Goal: Book appointment/travel/reservation

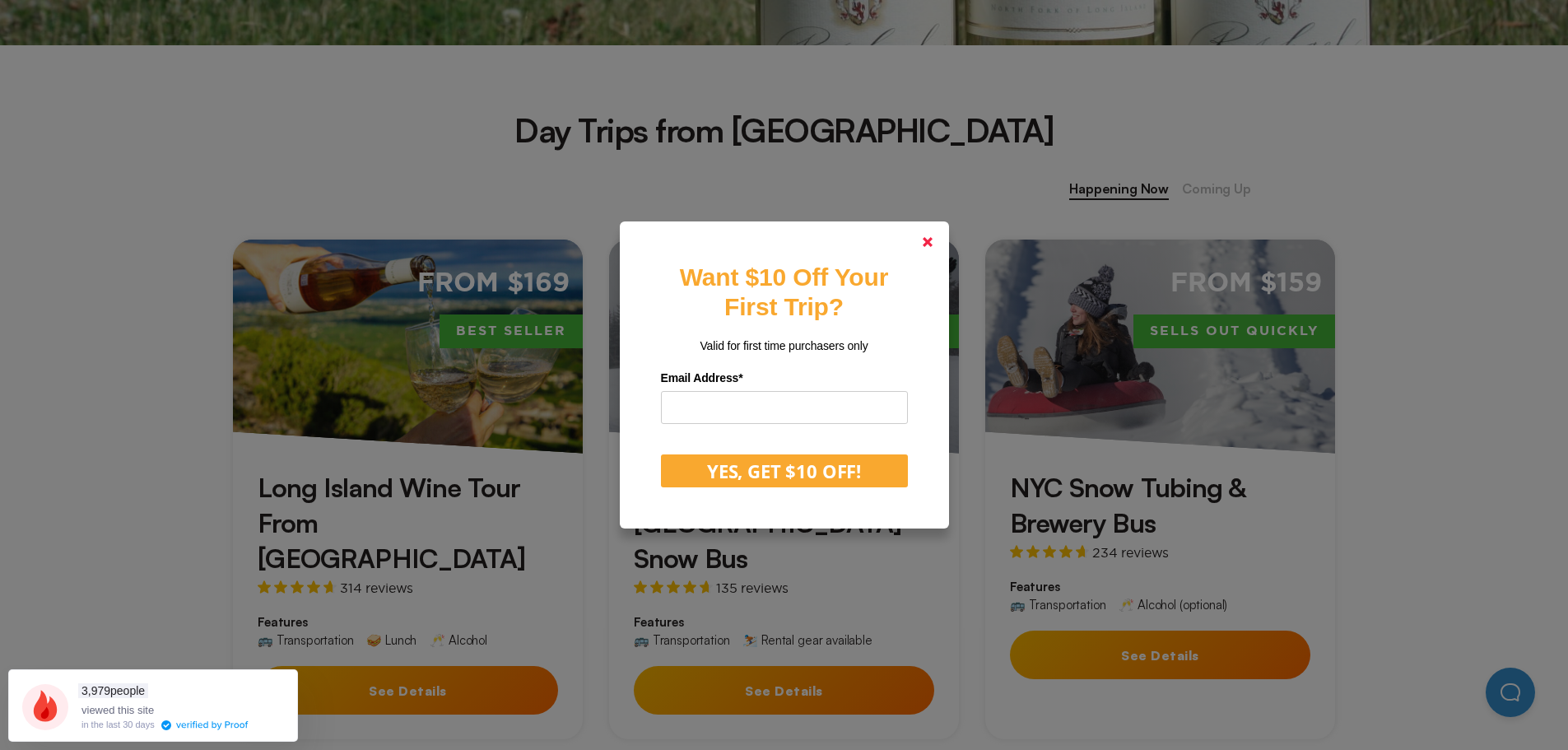
click at [922, 242] on link at bounding box center [928, 242] width 39 height 39
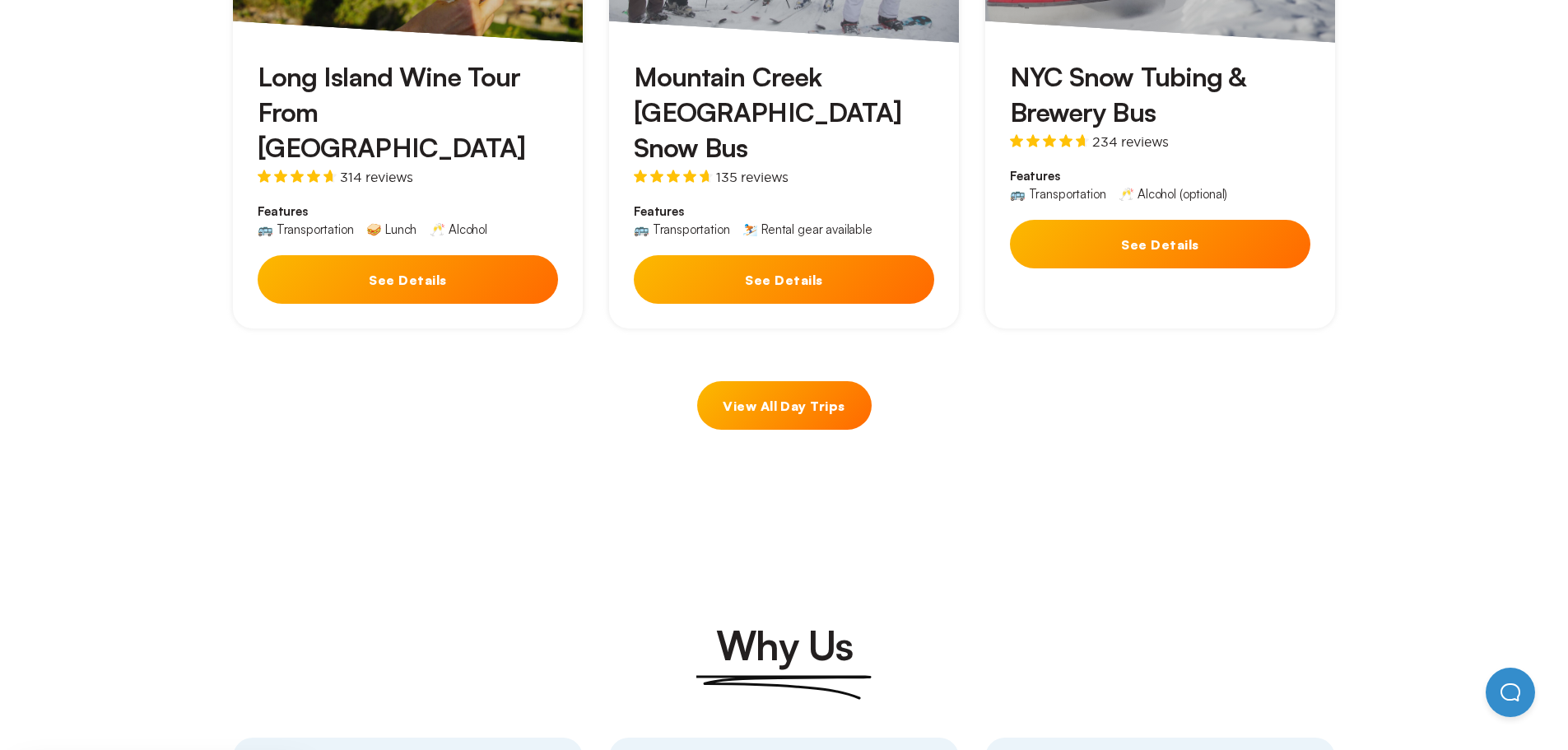
scroll to position [988, 0]
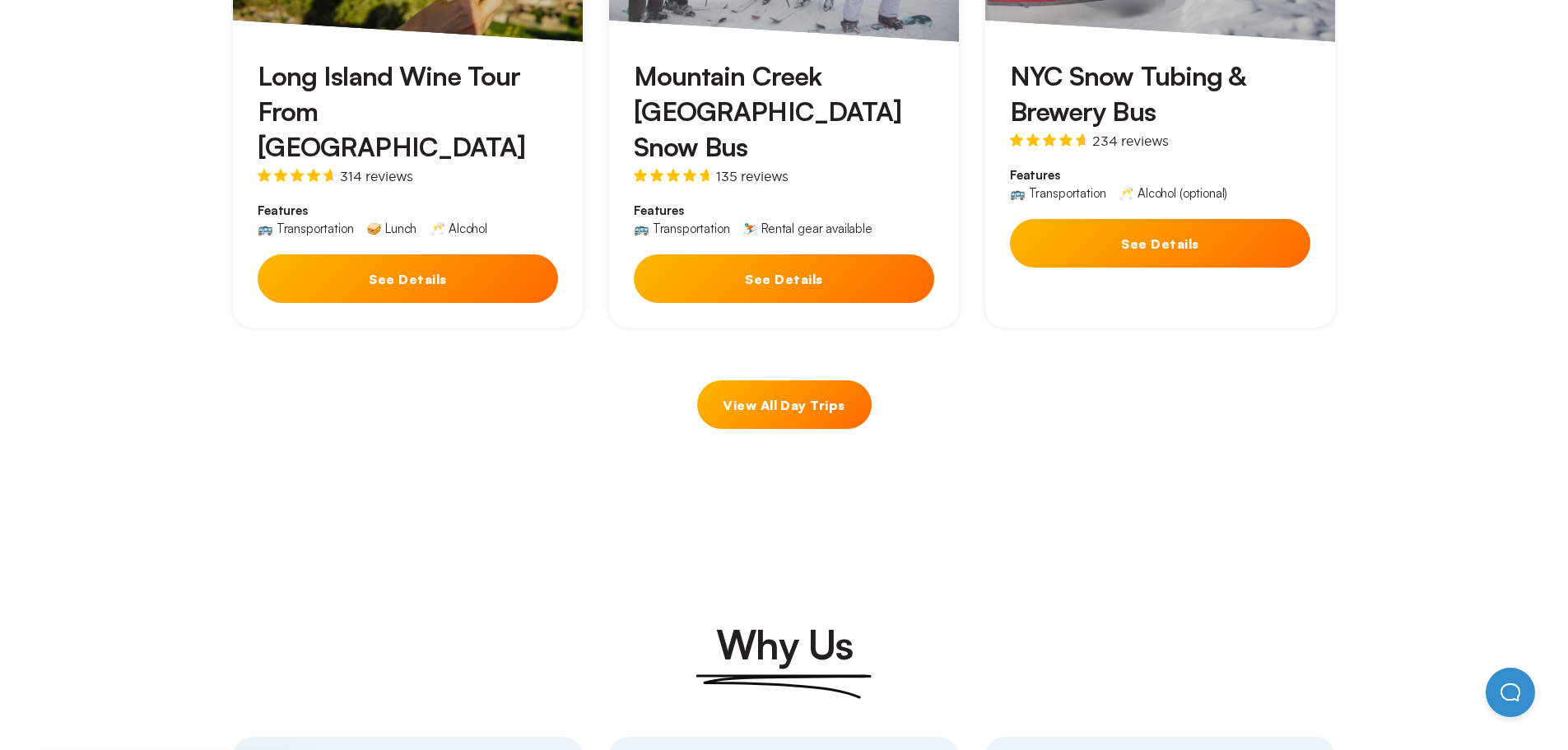
click at [809, 381] on link "View All Day Trips" at bounding box center [784, 405] width 175 height 49
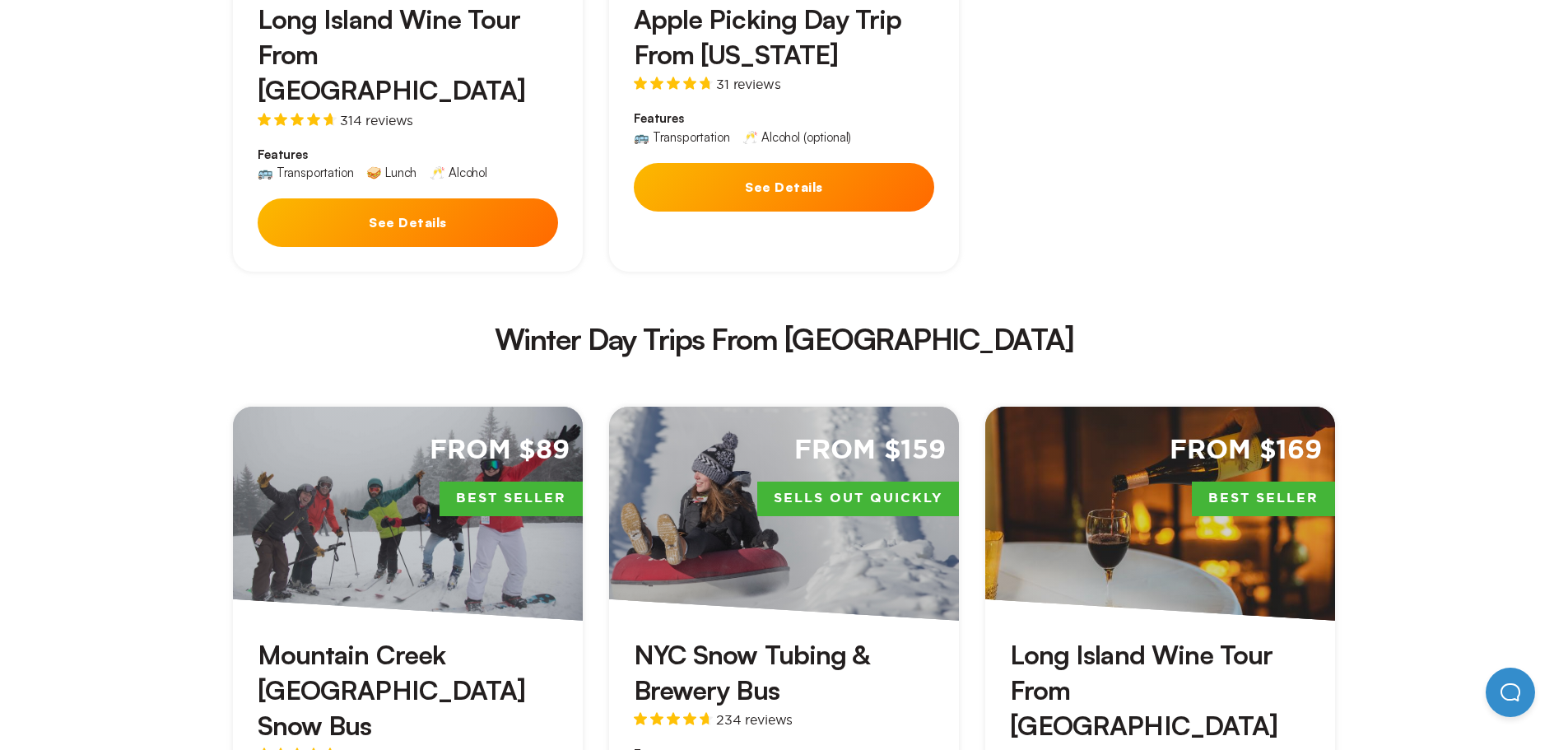
scroll to position [2717, 0]
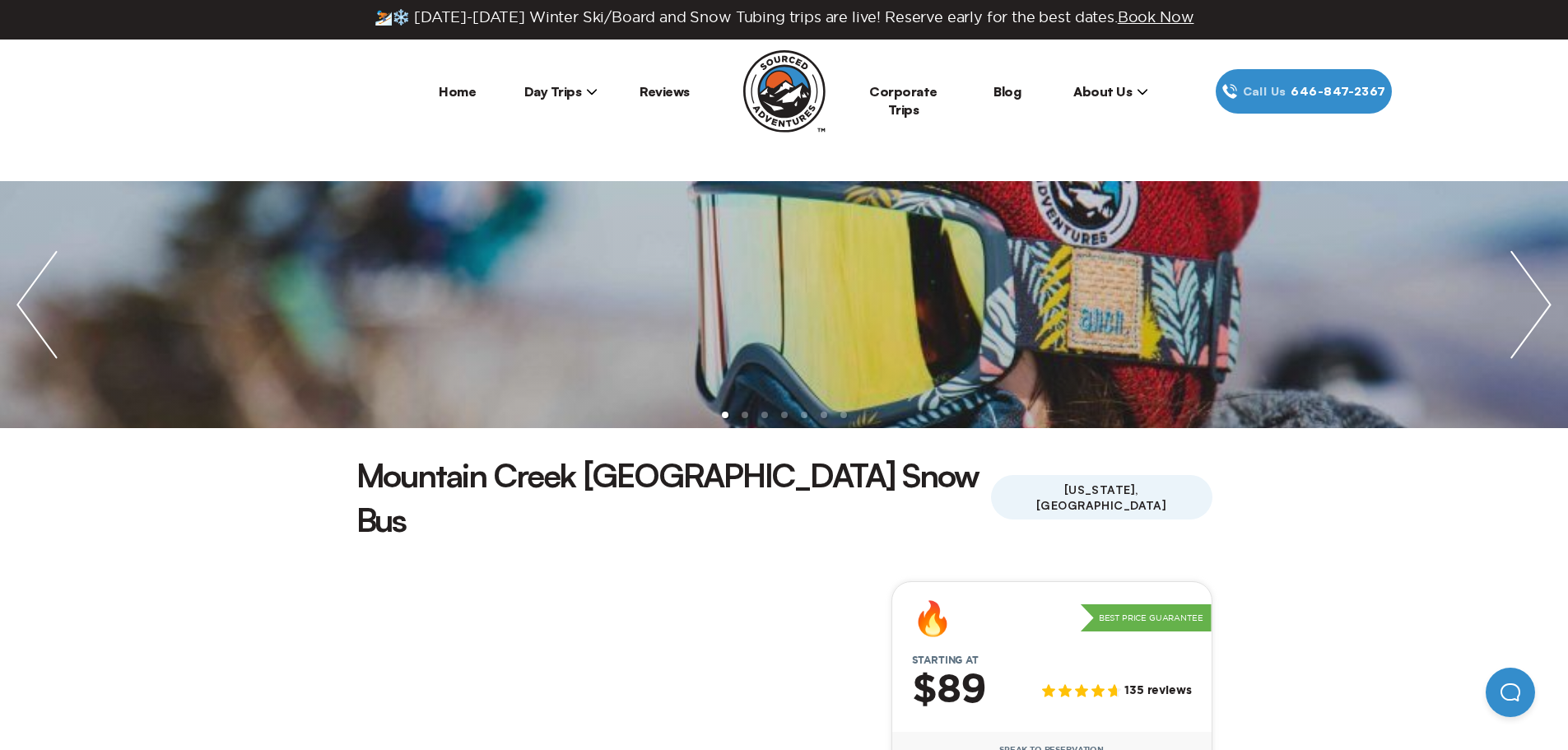
scroll to position [329, 0]
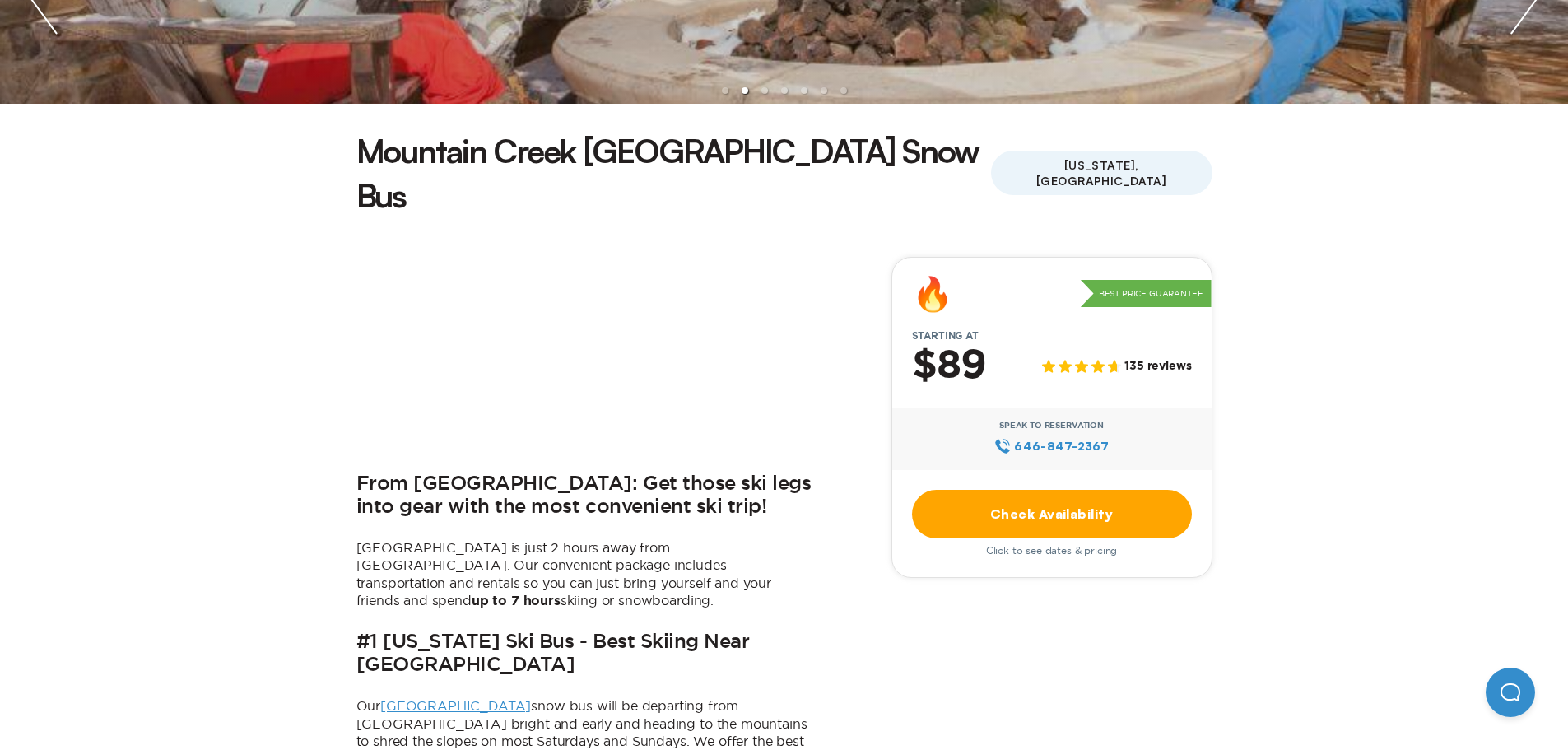
click at [1050, 490] on link "Check Availability" at bounding box center [1051, 514] width 280 height 49
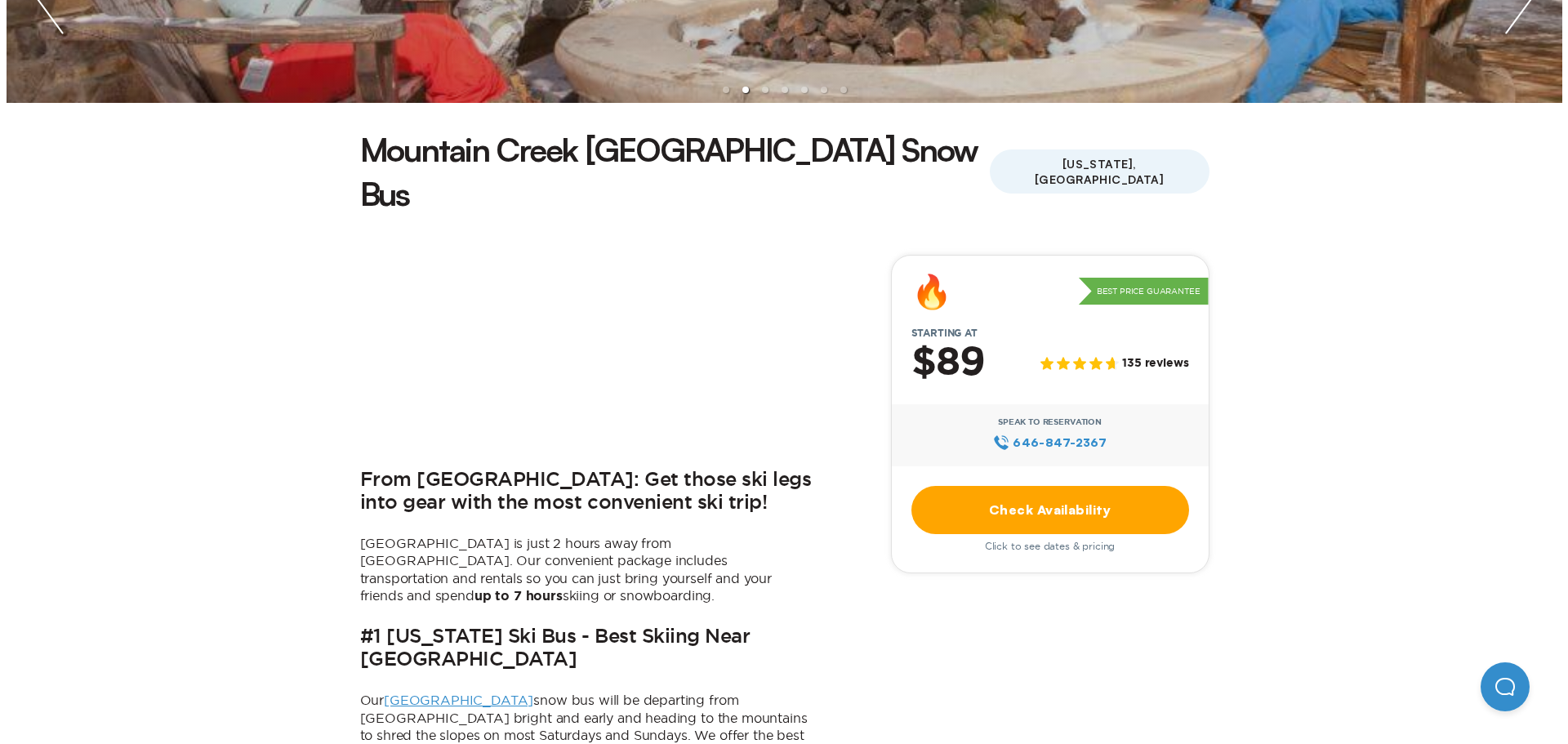
scroll to position [0, 0]
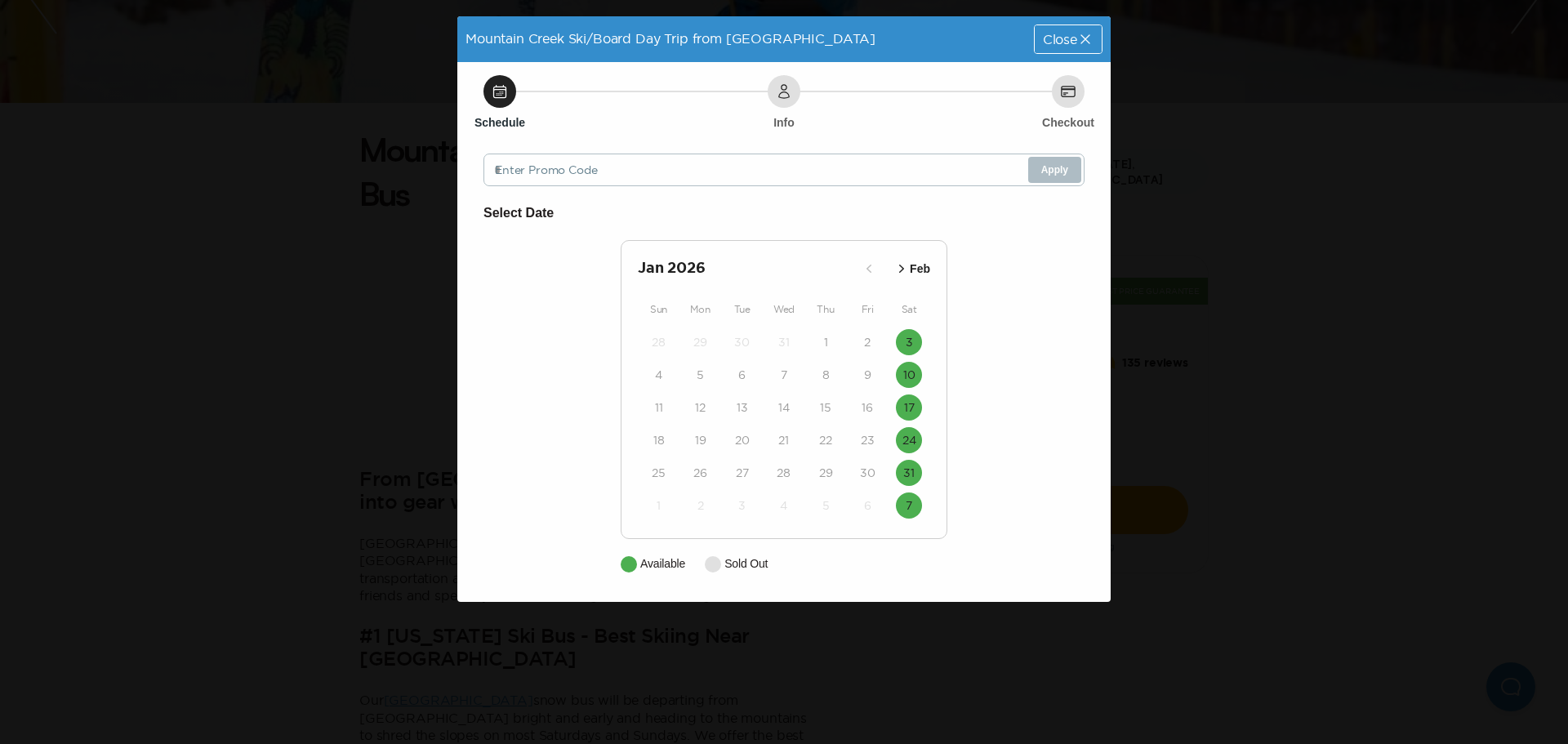
click at [1054, 44] on span "Close" at bounding box center [1060, 39] width 34 height 13
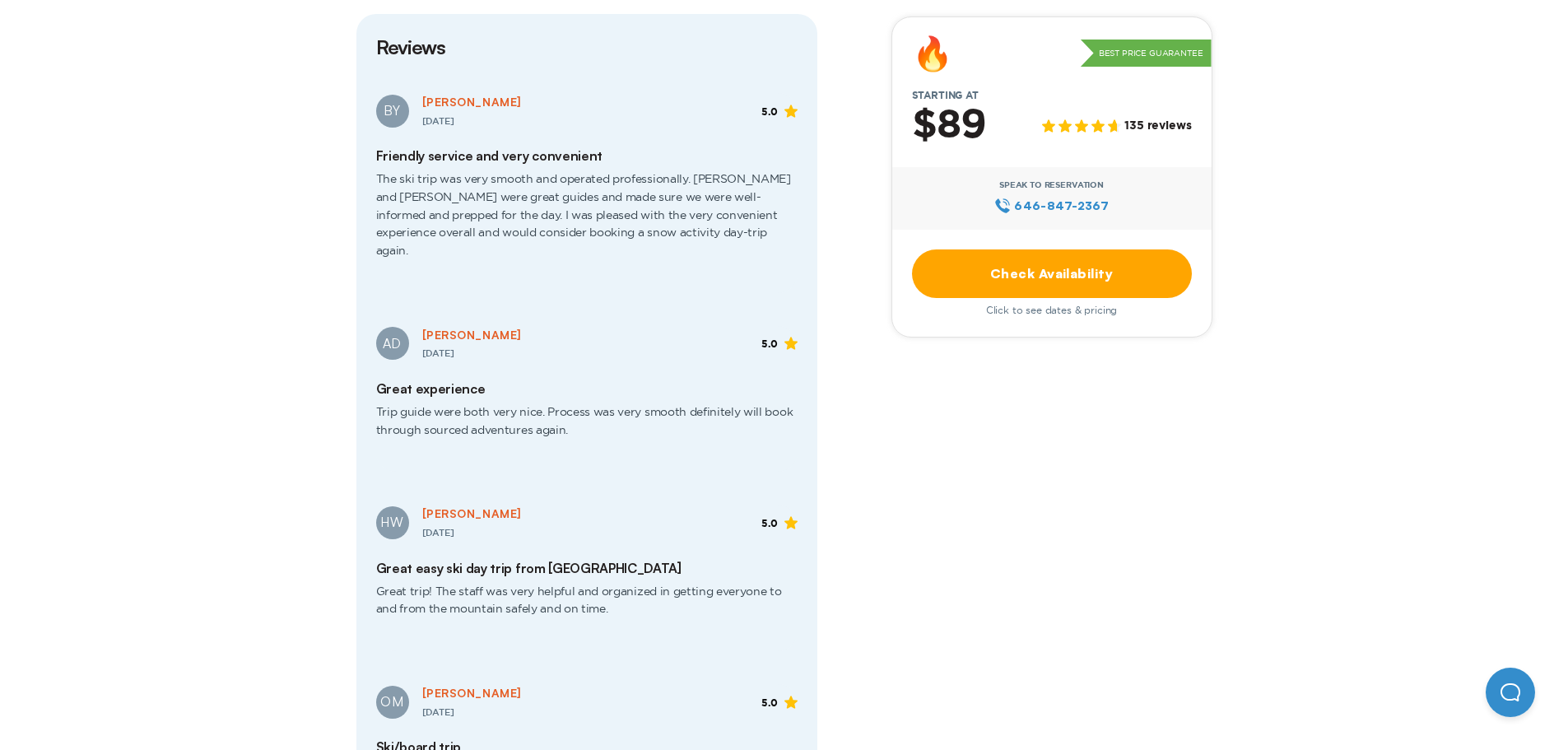
scroll to position [3128, 0]
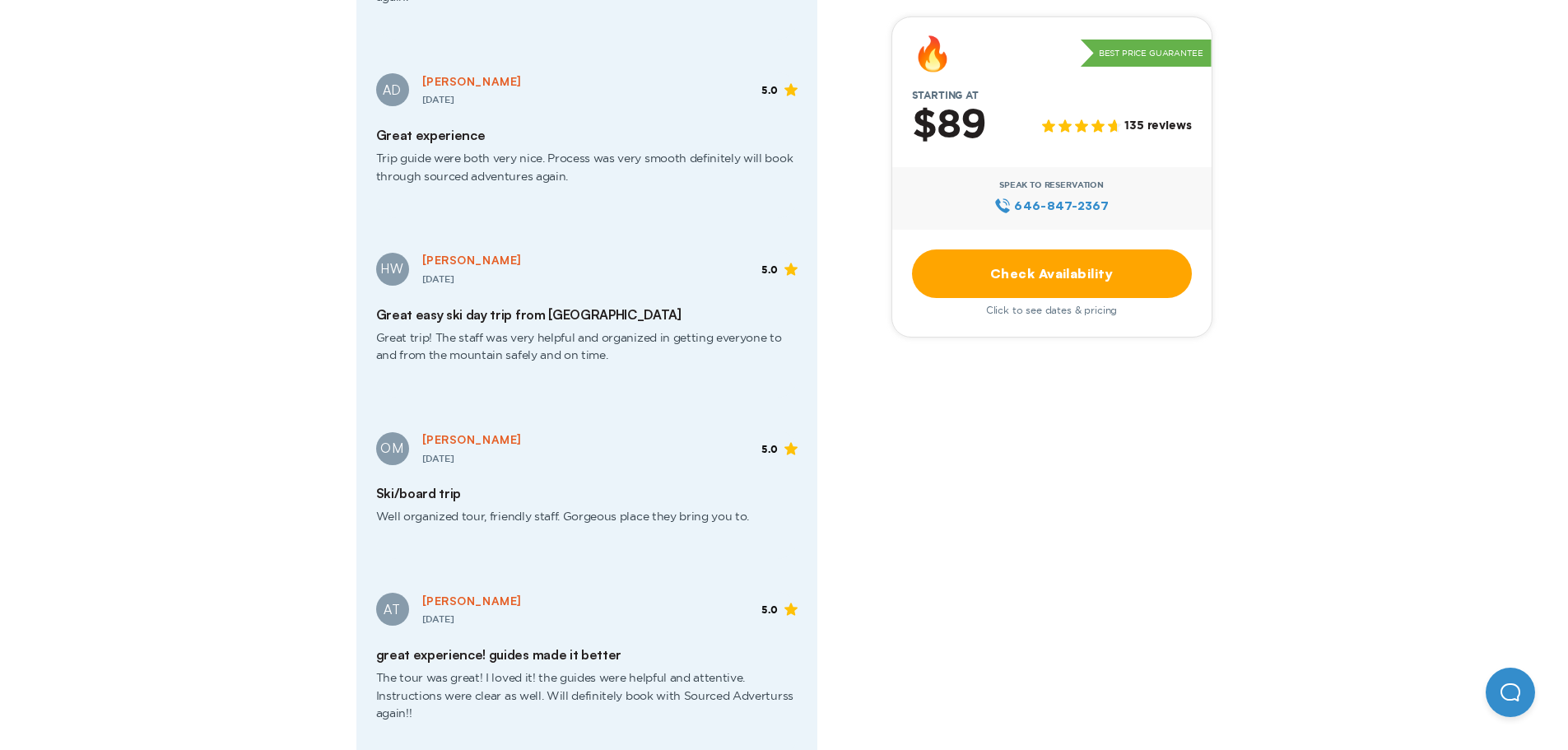
scroll to position [2717, 0]
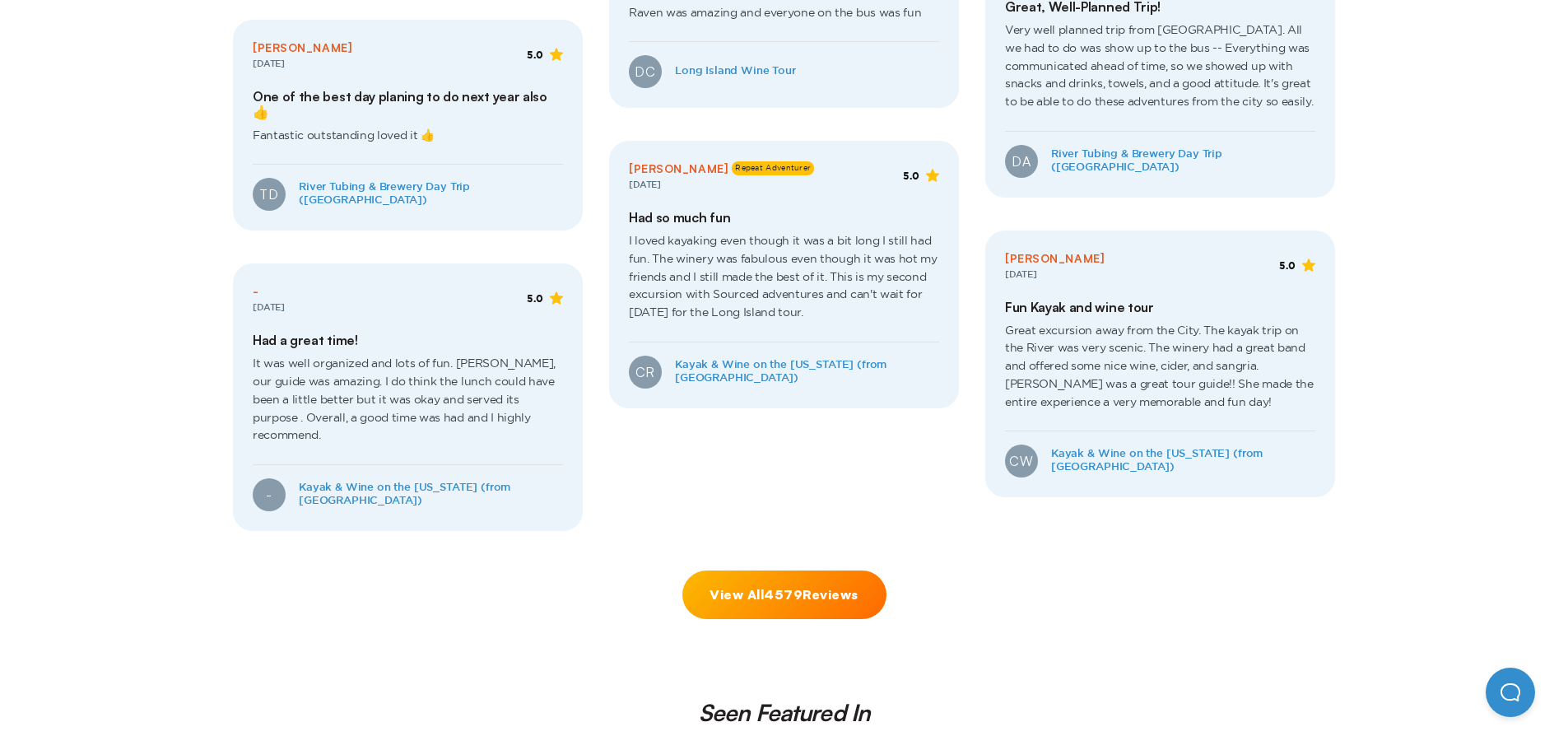
scroll to position [988, 0]
